Goal: Task Accomplishment & Management: Manage account settings

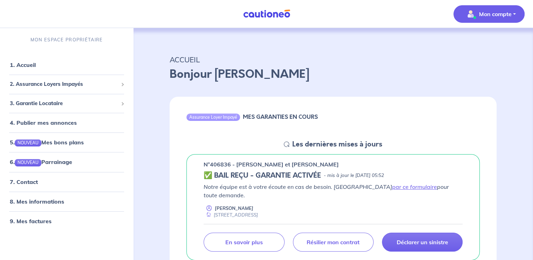
click at [505, 11] on p "Mon compte" at bounding box center [495, 14] width 33 height 8
click at [487, 42] on link "Mes informations" at bounding box center [482, 43] width 56 height 11
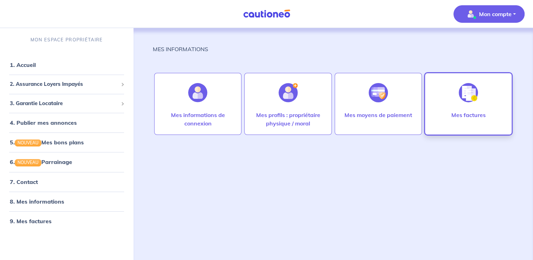
click at [458, 93] on div at bounding box center [468, 93] width 30 height 36
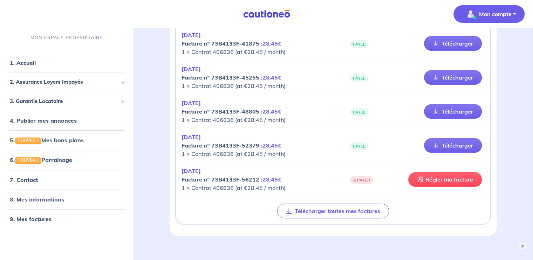
scroll to position [328, 0]
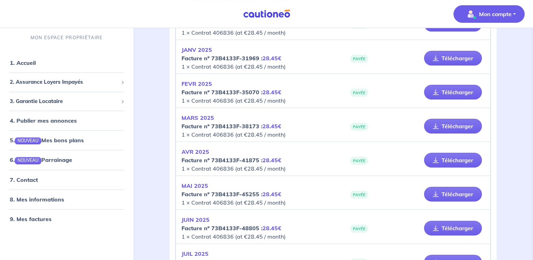
scroll to position [300, 0]
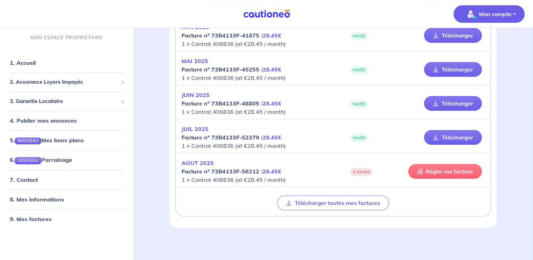
click at [450, 172] on link "Régler ma facture" at bounding box center [445, 171] width 74 height 15
